Goal: Information Seeking & Learning: Check status

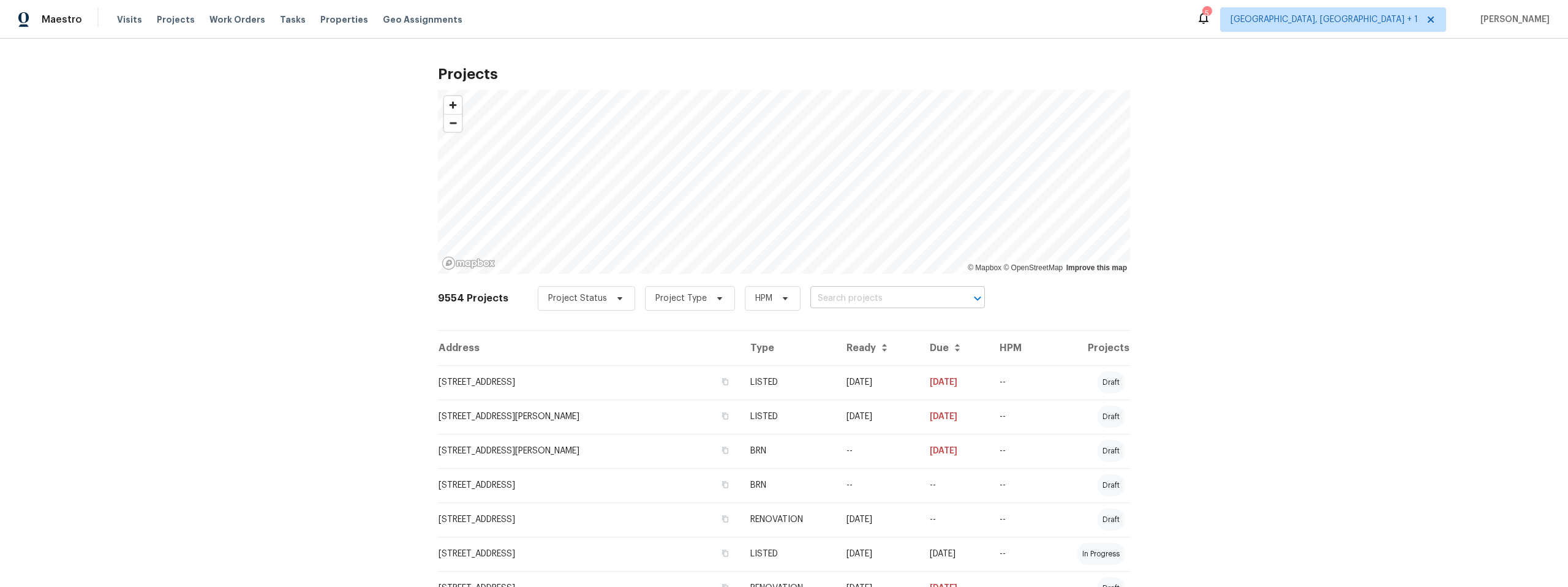
click at [869, 295] on input "text" at bounding box center [880, 299] width 140 height 19
paste input "33 Blue Mule Dr"
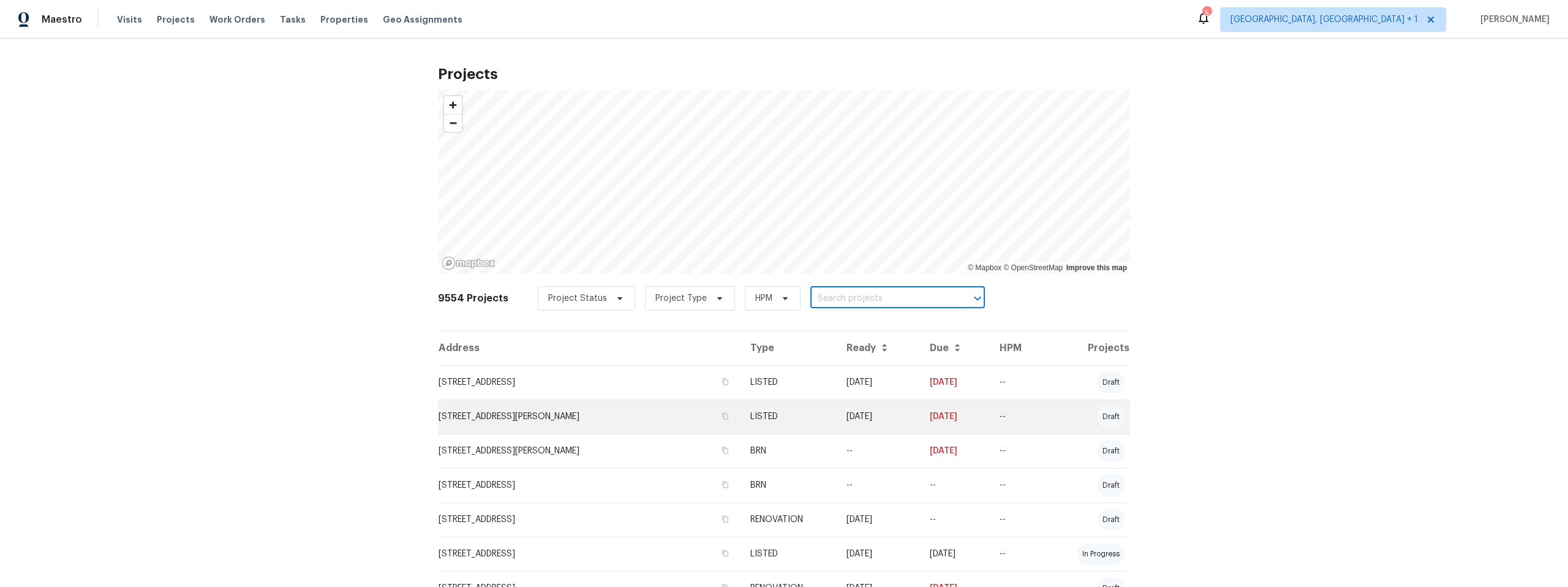
type input "33 Blue Mule Dr"
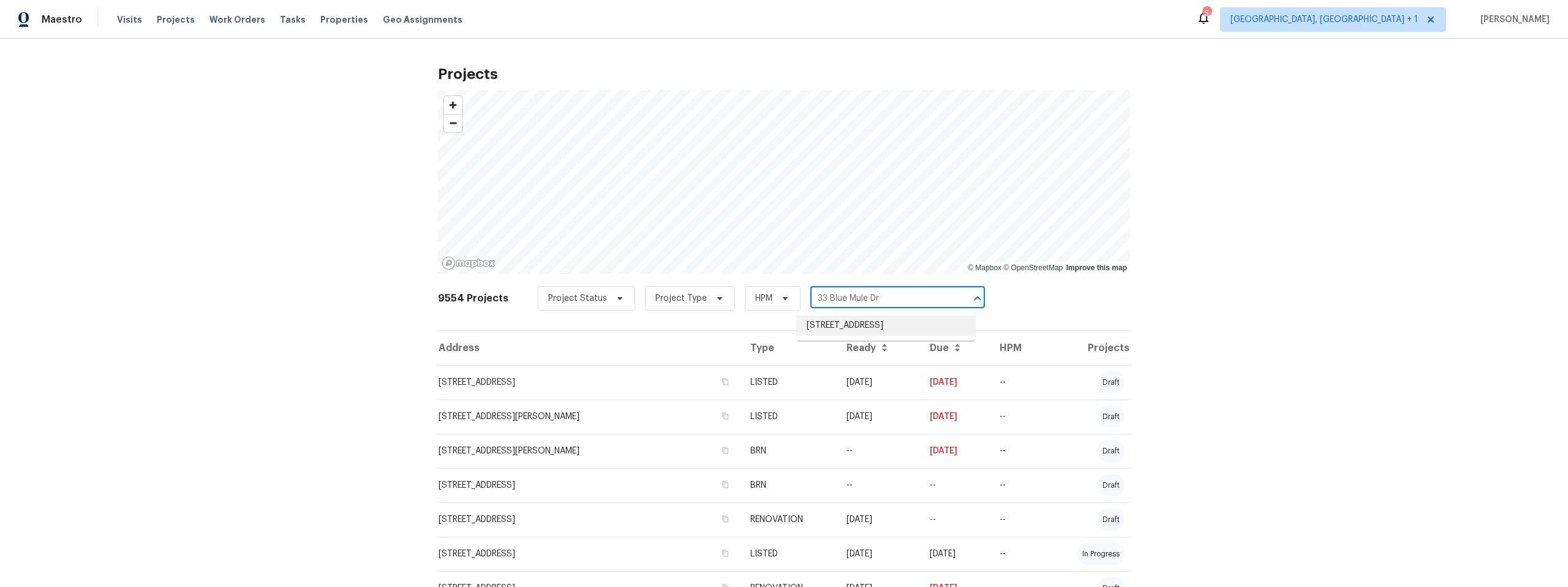
click at [862, 316] on li "[STREET_ADDRESS]" at bounding box center [886, 326] width 178 height 21
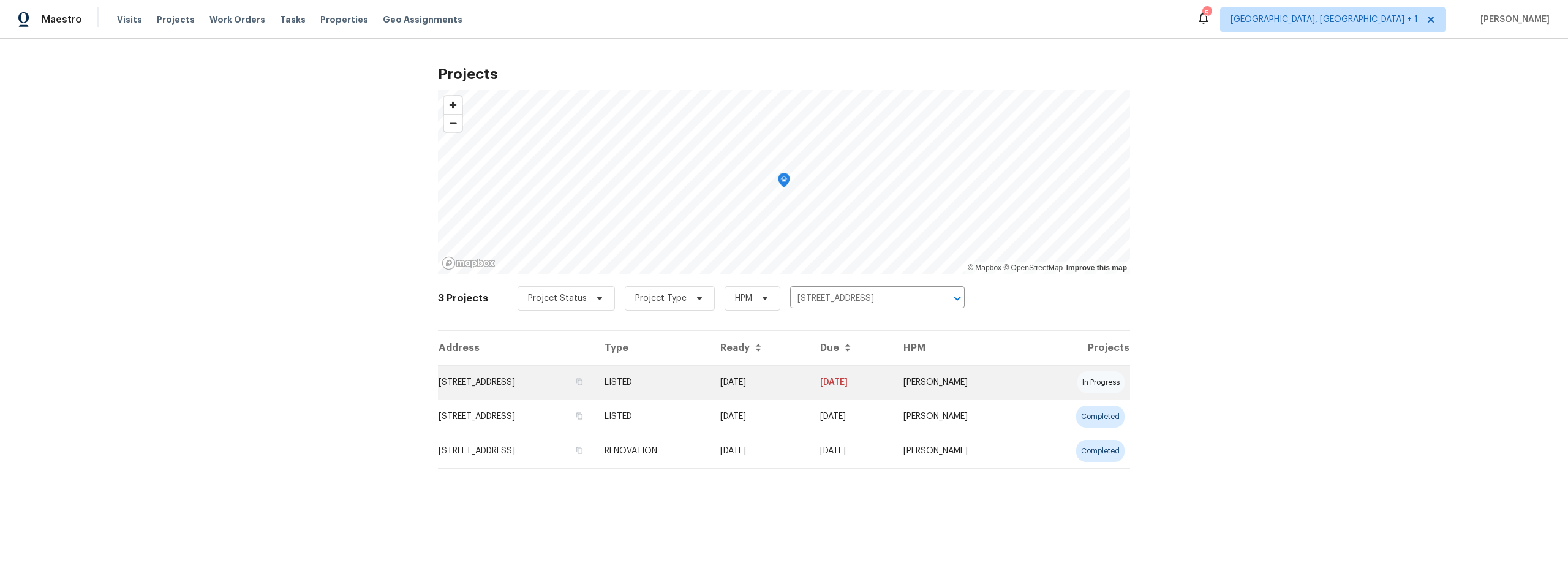
click at [496, 381] on td "[STREET_ADDRESS]" at bounding box center [516, 382] width 157 height 34
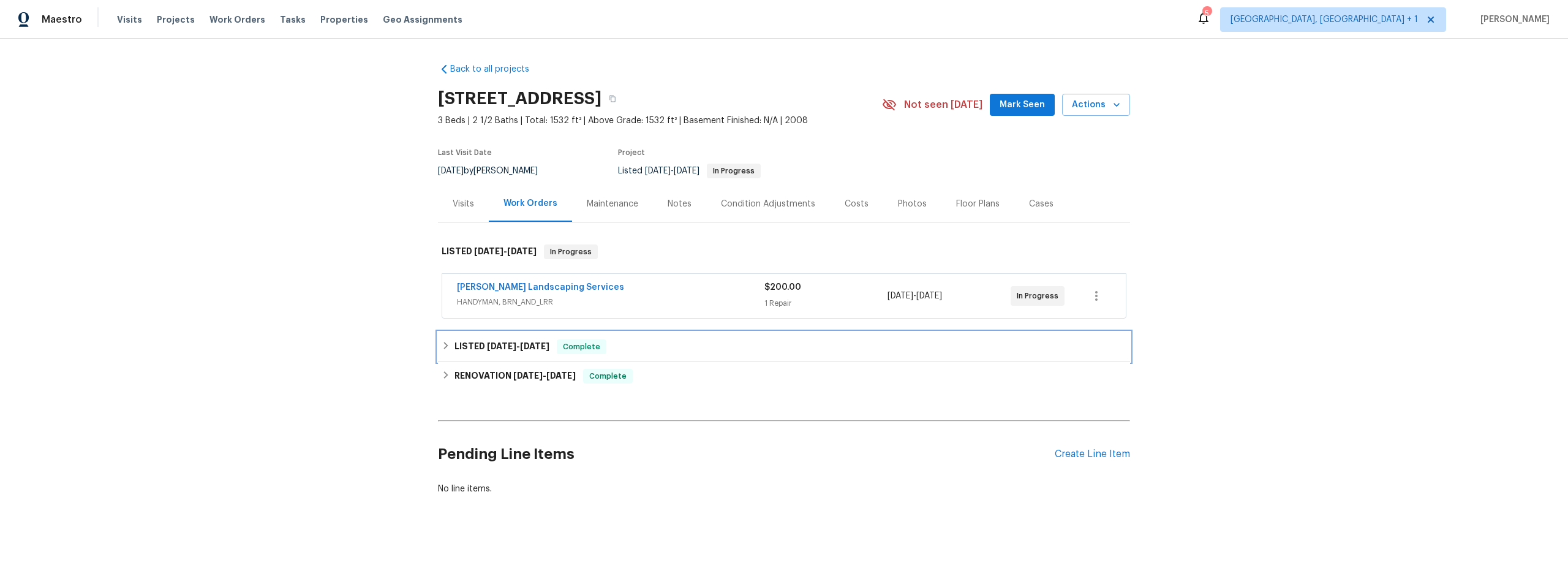
click at [471, 345] on h6 "LISTED [DATE] - [DATE]" at bounding box center [502, 346] width 95 height 15
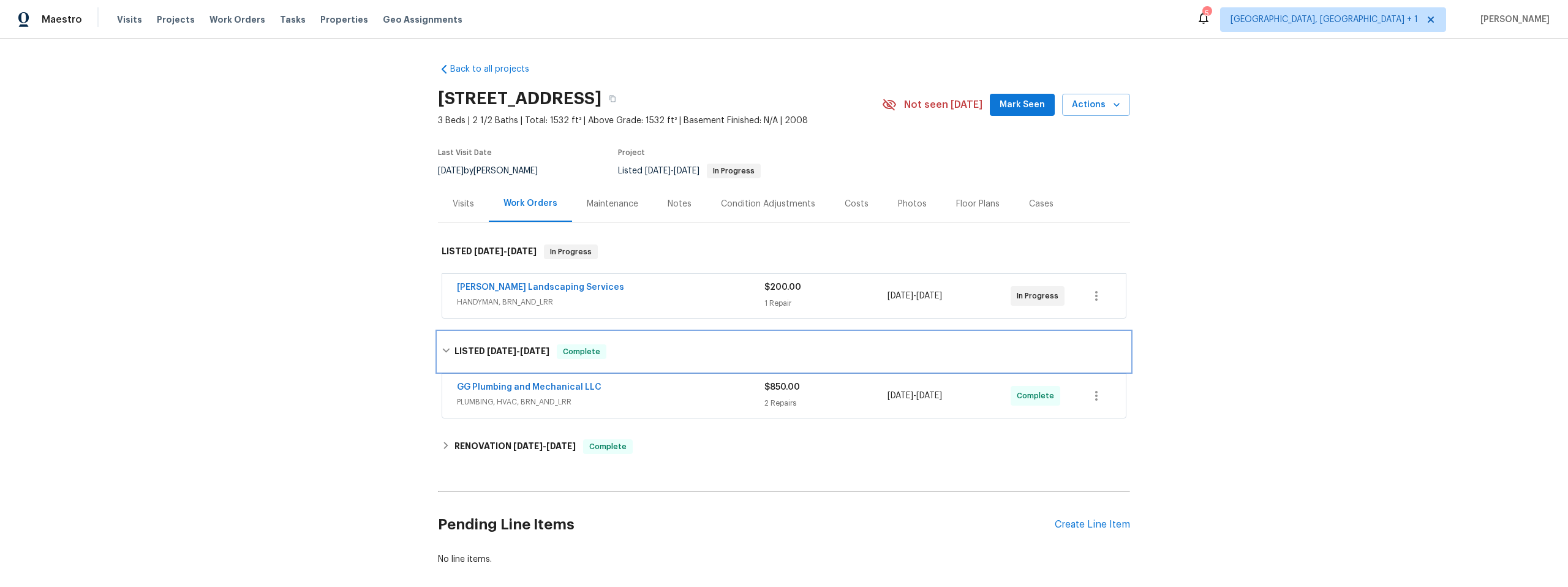
scroll to position [3, 0]
click at [677, 200] on div "Notes" at bounding box center [679, 201] width 24 height 12
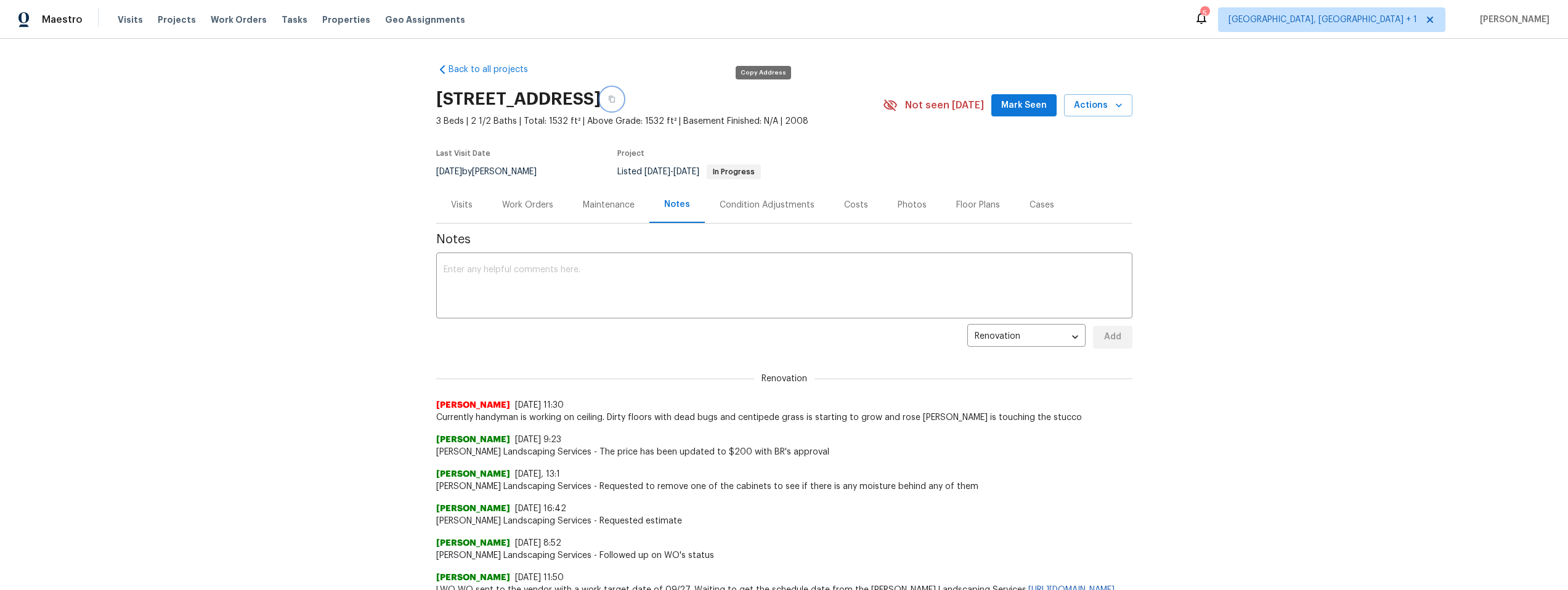
click at [623, 98] on button "button" at bounding box center [611, 99] width 22 height 22
click at [521, 201] on div "Work Orders" at bounding box center [528, 205] width 51 height 12
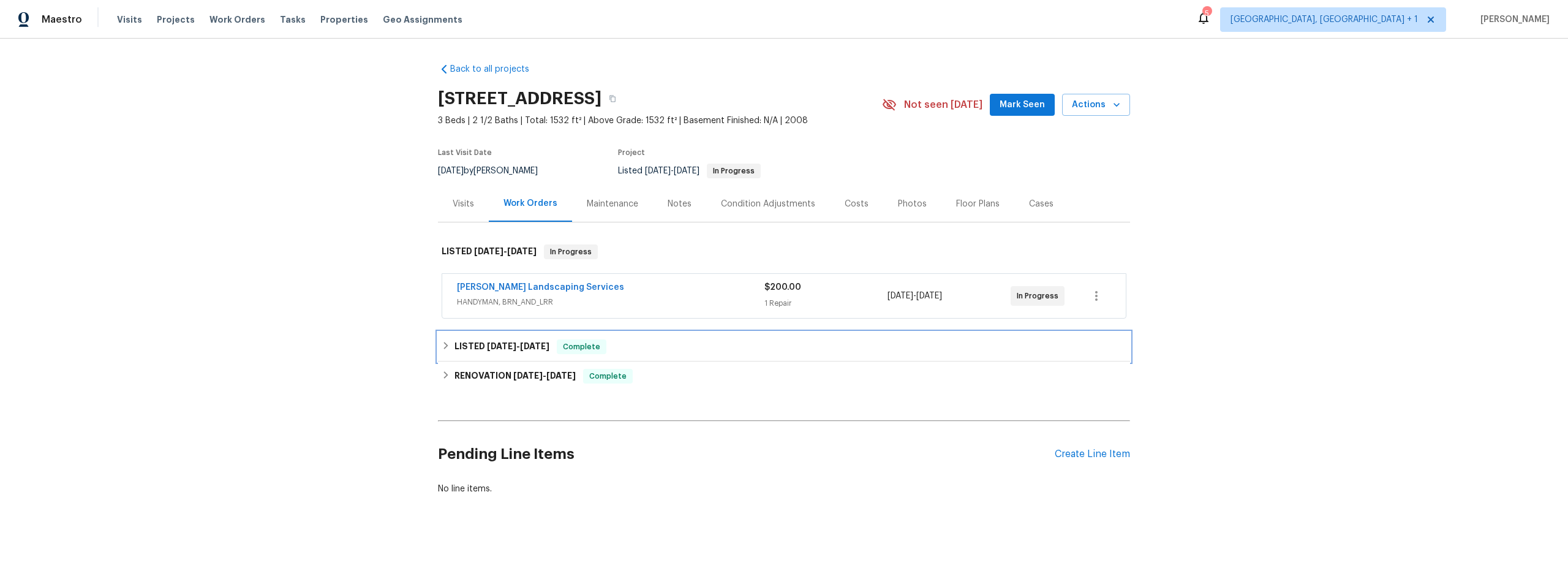
click at [442, 343] on icon at bounding box center [446, 345] width 8 height 8
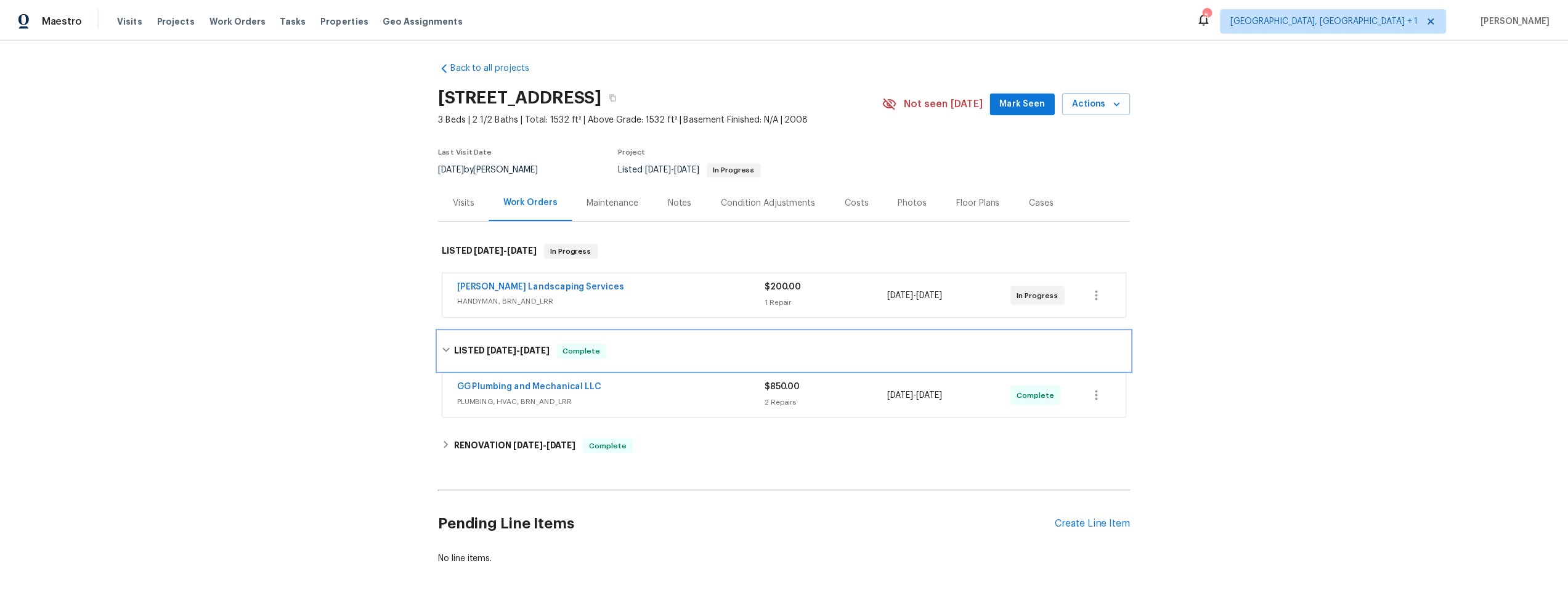
scroll to position [5, 0]
click at [517, 382] on link "GG Plumbing and Mechanical LLC" at bounding box center [532, 384] width 145 height 8
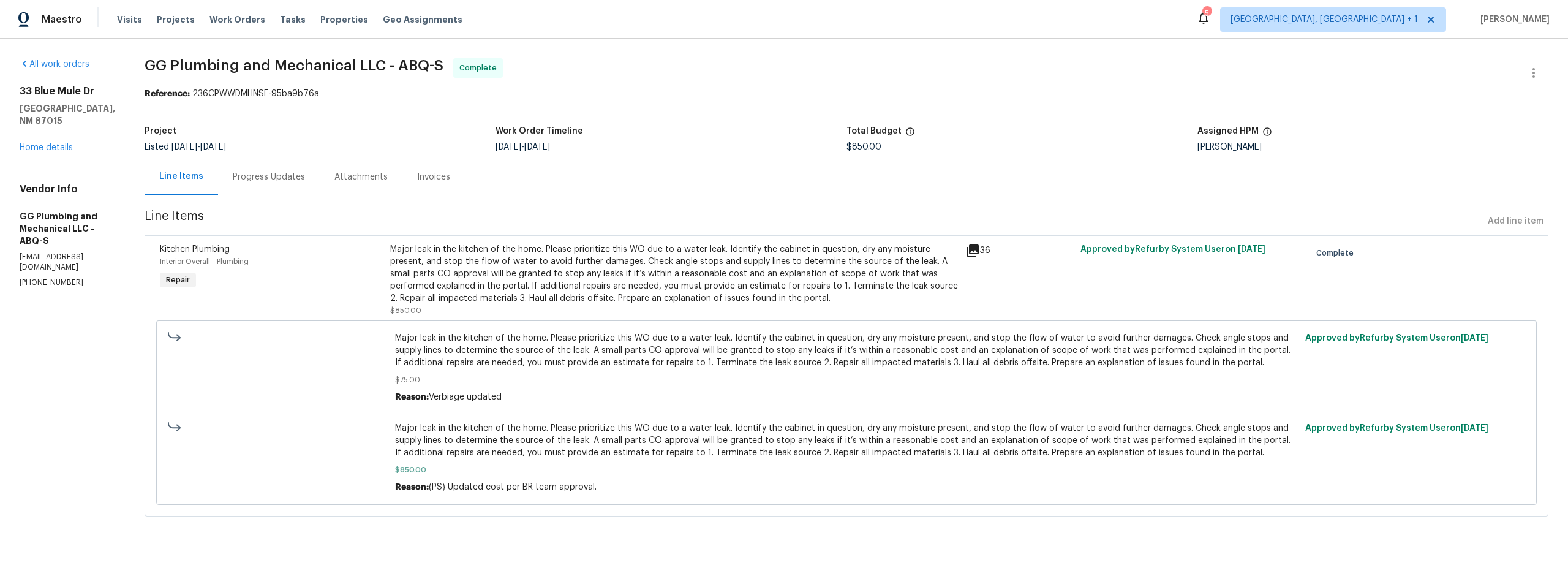
click at [468, 273] on div "Major leak in the kitchen of the home. Please prioritize this WO due to a water…" at bounding box center [674, 274] width 568 height 62
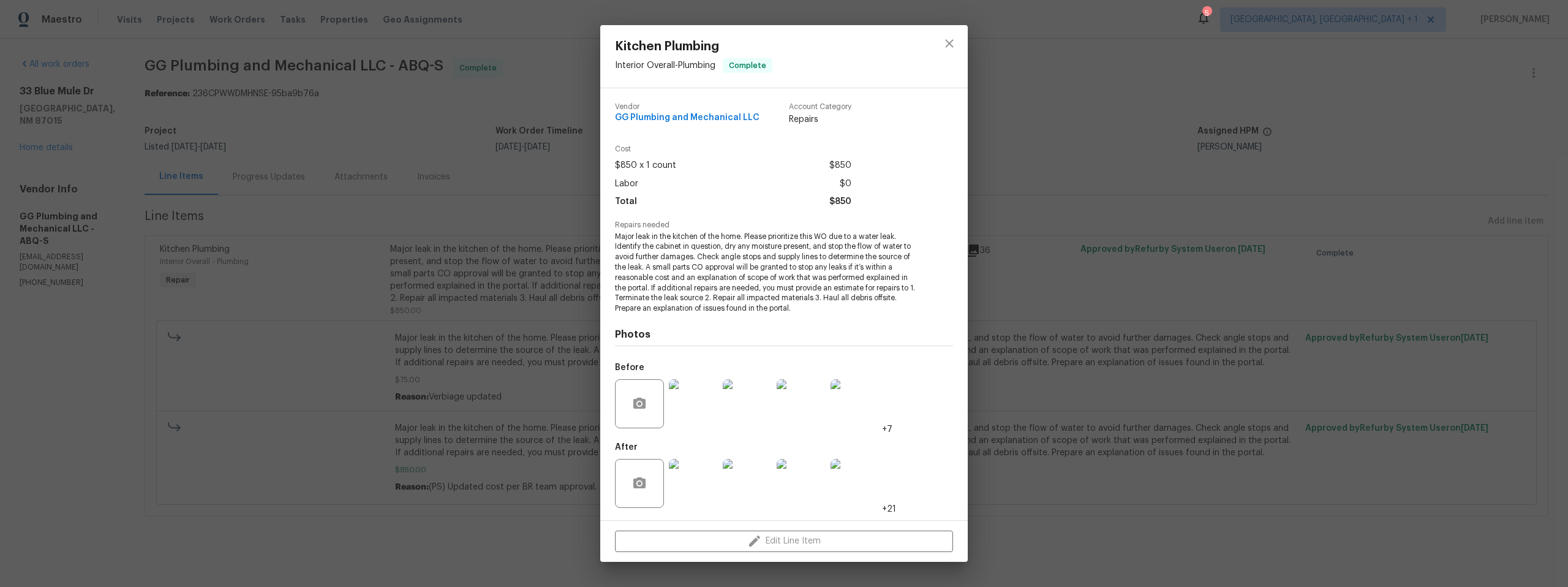
click at [321, 226] on div "Kitchen Plumbing Interior Overall - Plumbing Complete Vendor GG Plumbing and Me…" at bounding box center [784, 293] width 1568 height 587
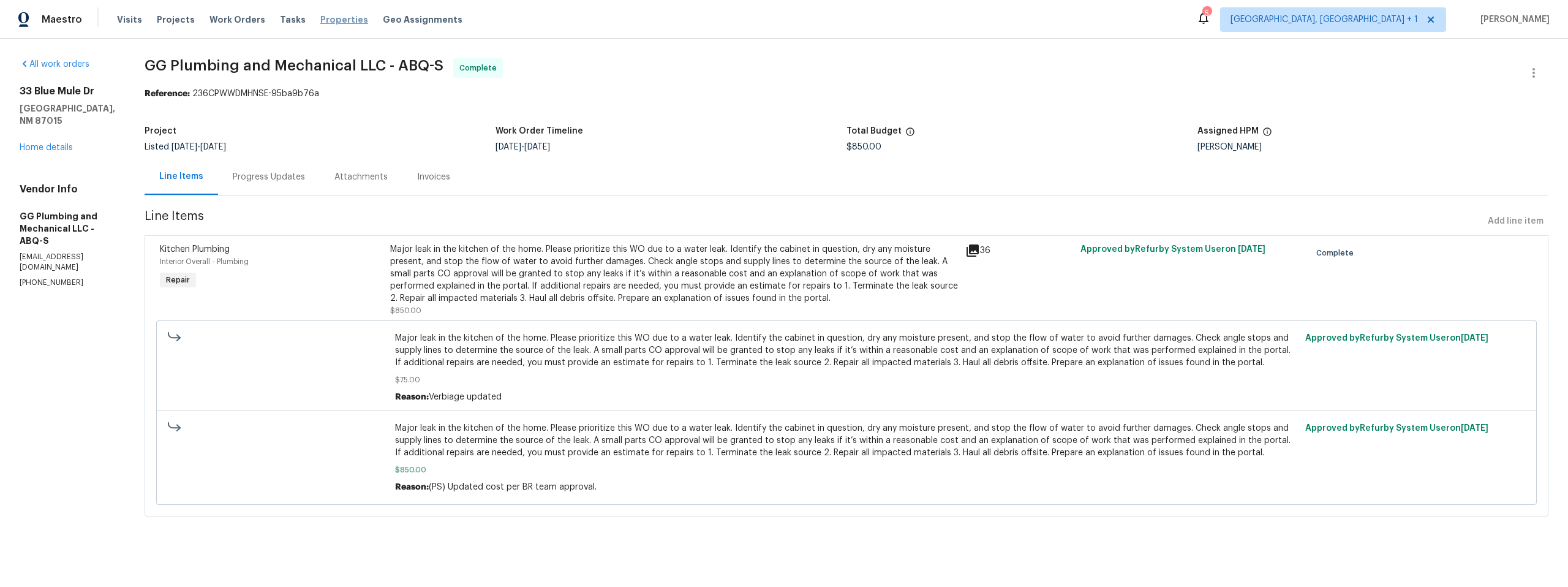
click at [322, 20] on span "Properties" at bounding box center [344, 19] width 48 height 12
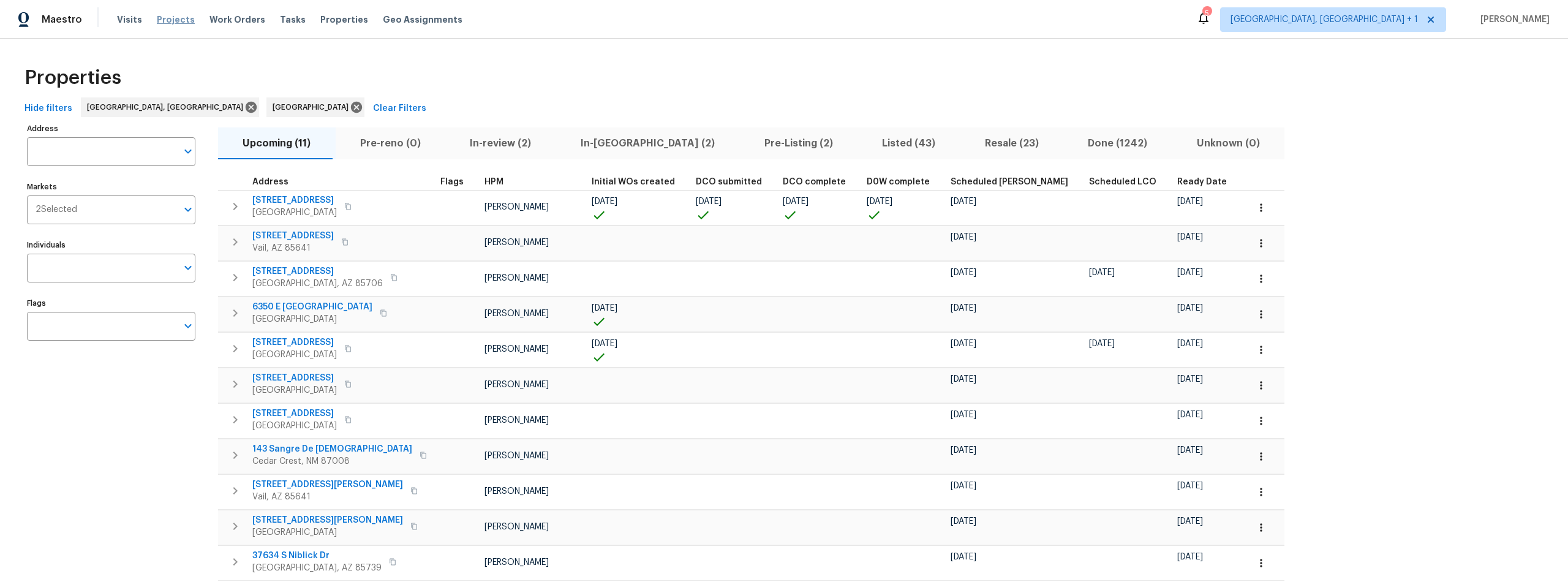
click at [162, 21] on span "Projects" at bounding box center [176, 19] width 38 height 12
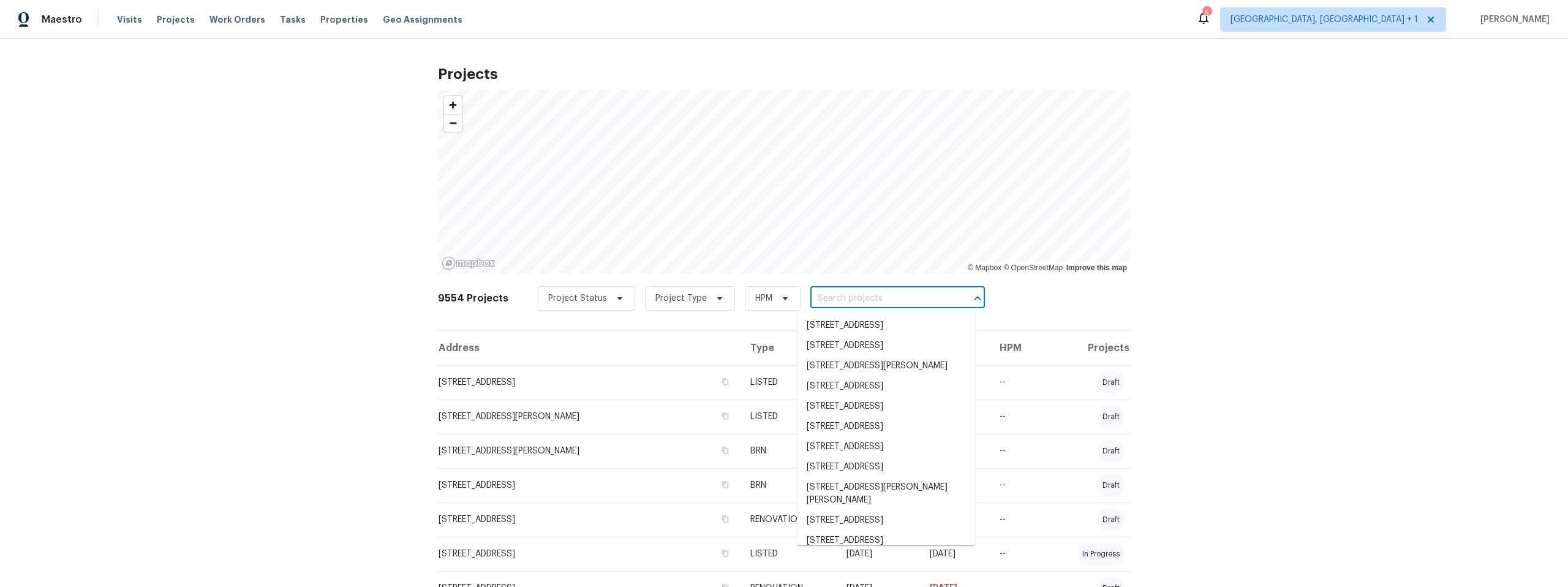
click at [846, 296] on input "text" at bounding box center [880, 299] width 140 height 19
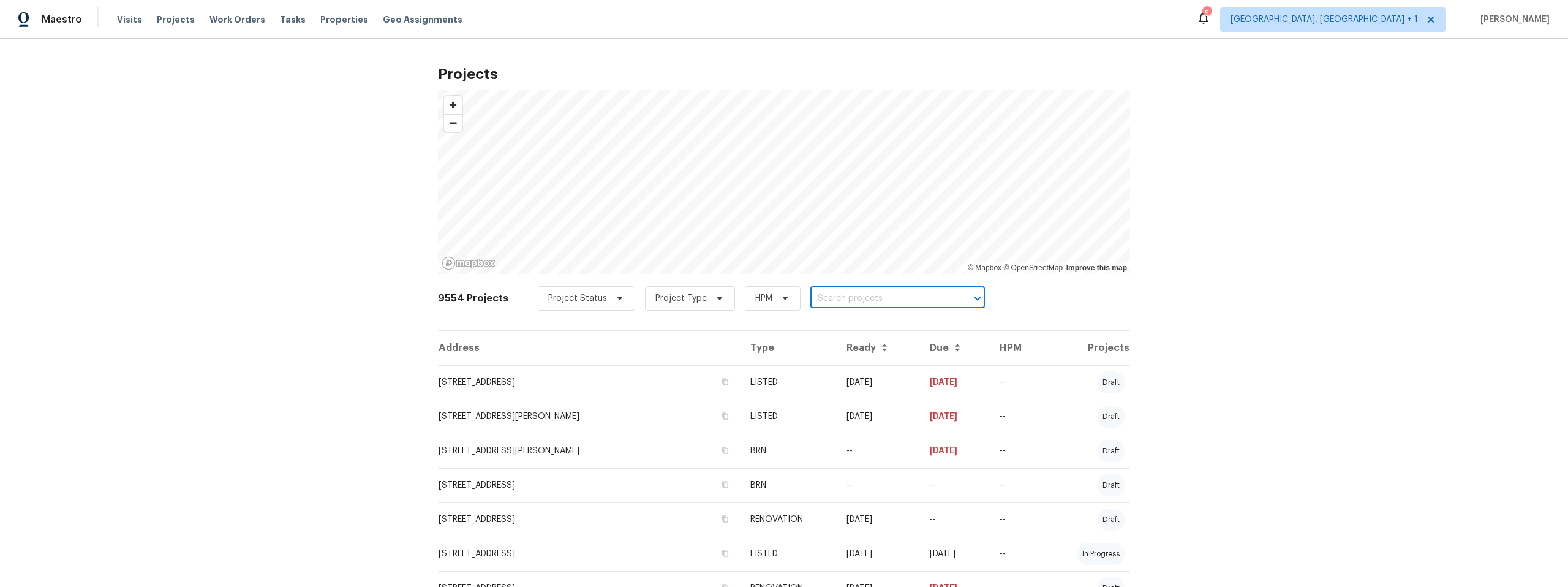
paste input "[STREET_ADDRESS]"
type input "[STREET_ADDRESS]"
click at [840, 332] on li "[STREET_ADDRESS]" at bounding box center [886, 326] width 178 height 21
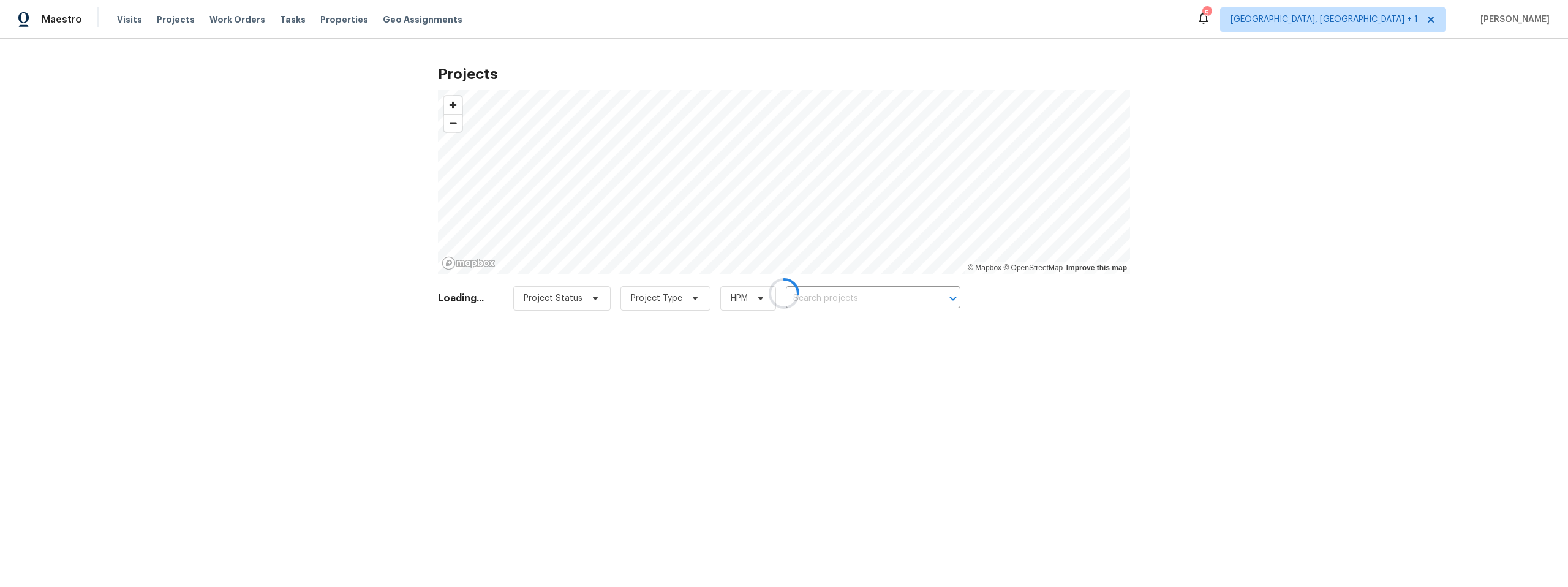
type input "[STREET_ADDRESS]"
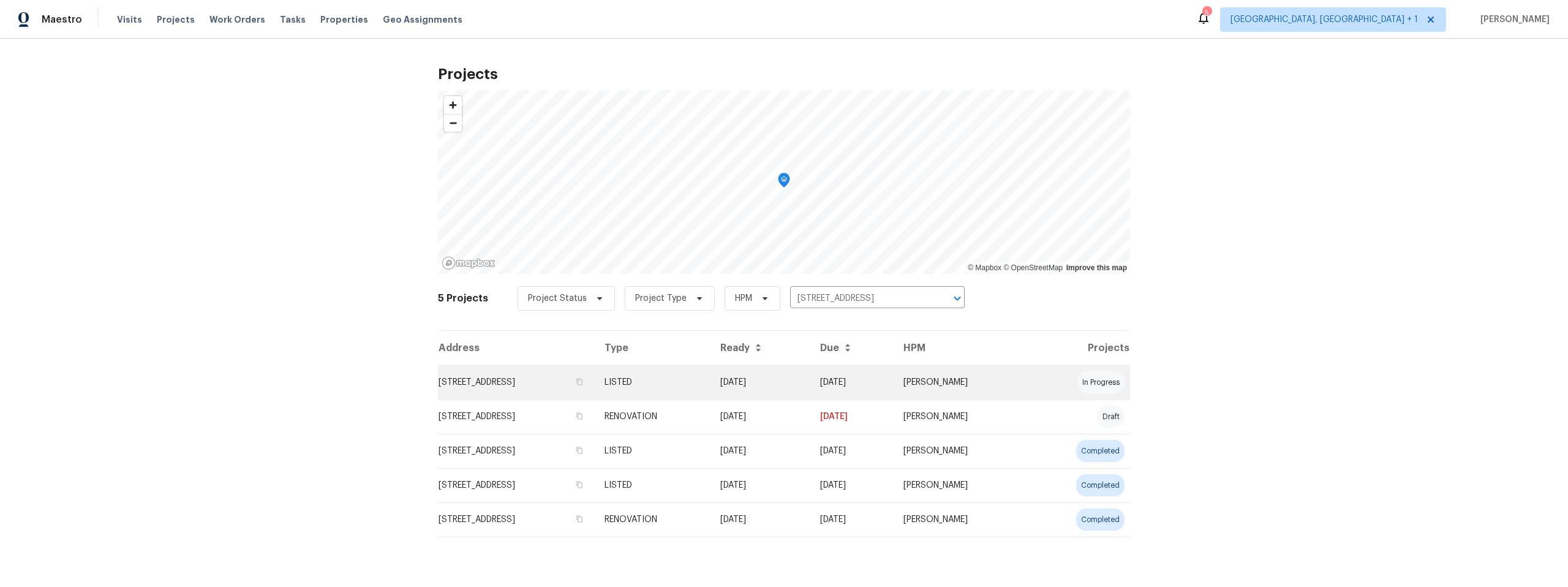
click at [509, 380] on td "[STREET_ADDRESS]" at bounding box center [516, 382] width 157 height 34
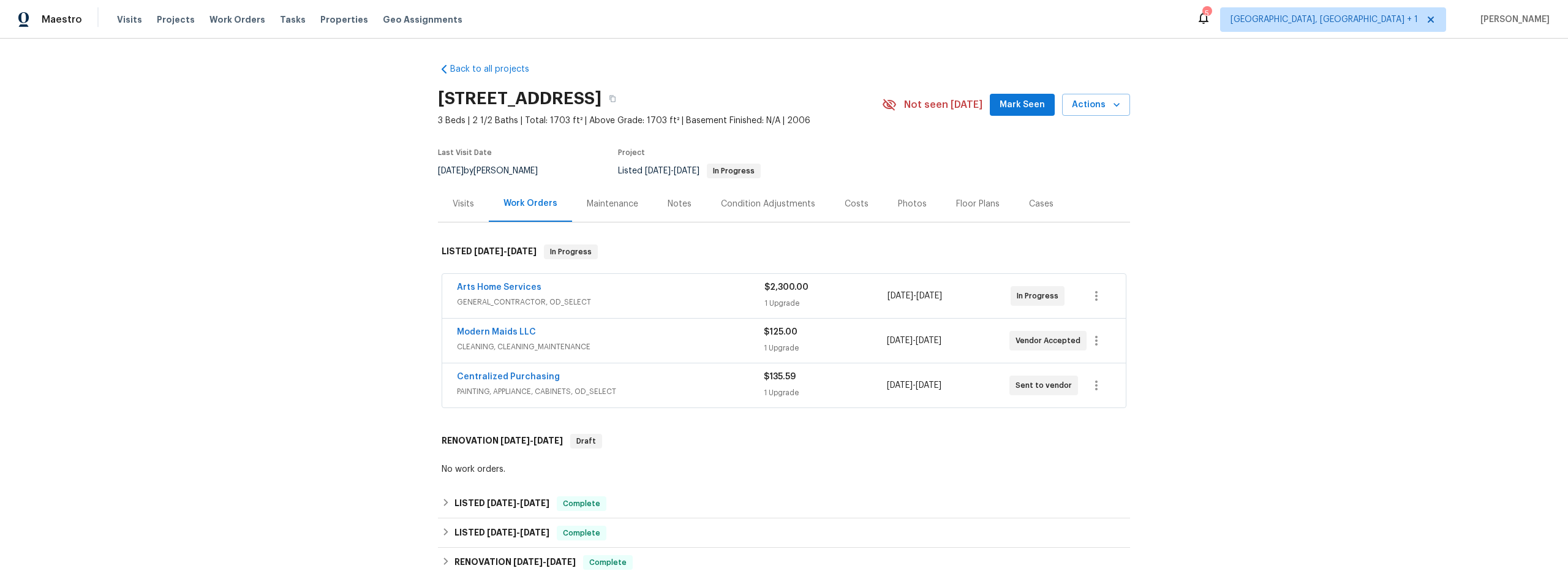
click at [671, 204] on div "Notes" at bounding box center [679, 204] width 24 height 12
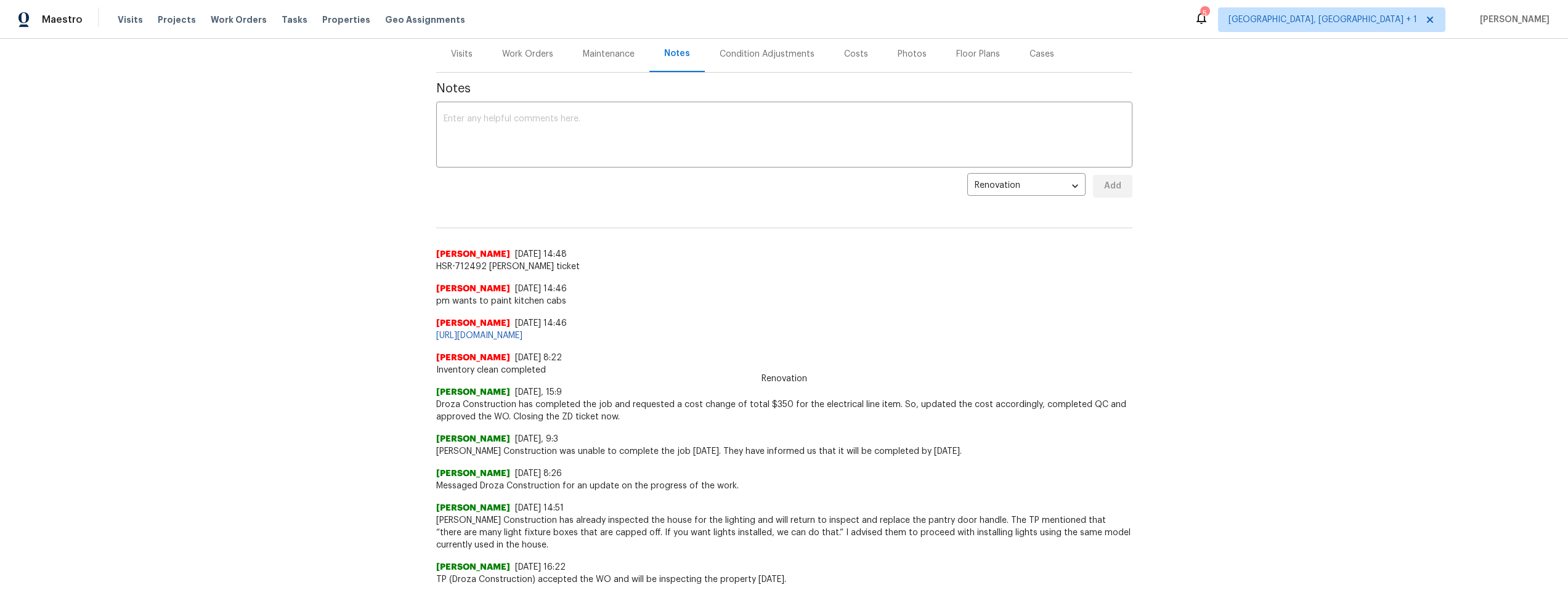
scroll to position [148, 0]
click at [522, 339] on link "[URL][DOMAIN_NAME]" at bounding box center [479, 339] width 86 height 8
click at [530, 55] on div "Work Orders" at bounding box center [528, 57] width 51 height 12
